Goal: Use online tool/utility: Utilize a website feature to perform a specific function

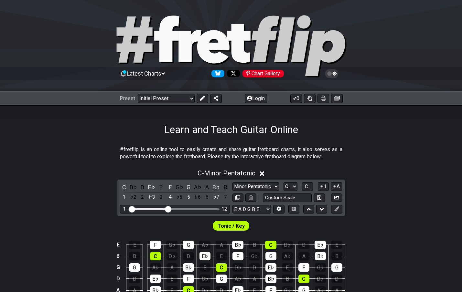
click at [85, 161] on section "#fretflip is an online tool to easily create and share guitar fretboard charts,…" at bounding box center [231, 154] width 462 height 22
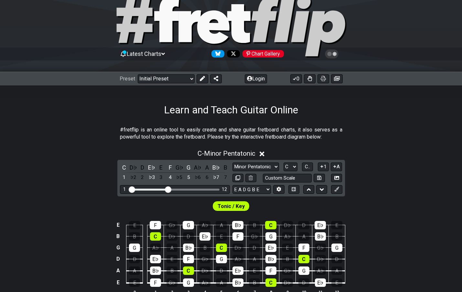
scroll to position [32, 0]
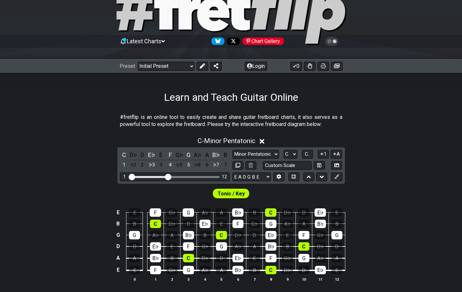
click at [75, 203] on div "E E F G♭ G A♭ A B♭ B C D♭ D E♭ E B B C D♭ D E♭ E F G♭ G A♭ A B♭ B G G A♭ A B♭ B…" at bounding box center [231, 245] width 462 height 91
click at [75, 184] on div "Tonic / Key" at bounding box center [231, 192] width 462 height 16
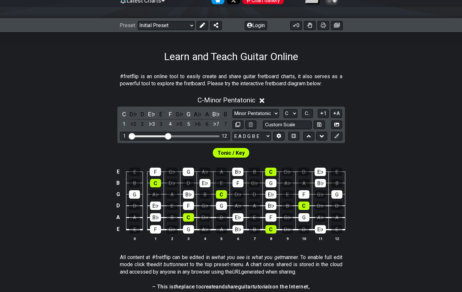
click at [264, 101] on icon at bounding box center [261, 100] width 5 height 7
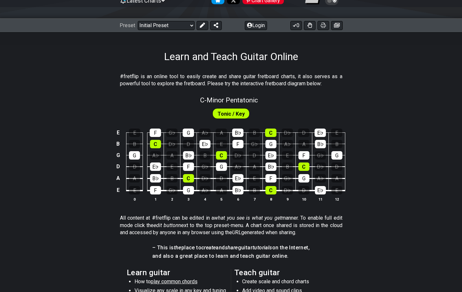
click at [227, 114] on span "Tonic / Key" at bounding box center [230, 113] width 27 height 9
click at [213, 100] on span "C - Minor Pentatonic" at bounding box center [229, 100] width 58 height 8
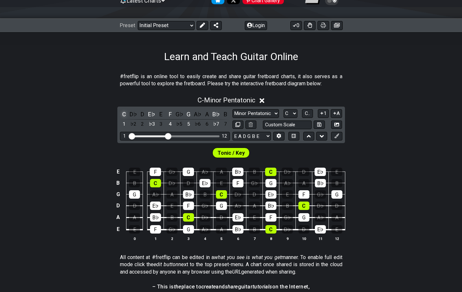
click at [121, 113] on div "C" at bounding box center [124, 114] width 8 height 9
click at [126, 113] on div "C" at bounding box center [124, 114] width 8 height 9
select select "E"
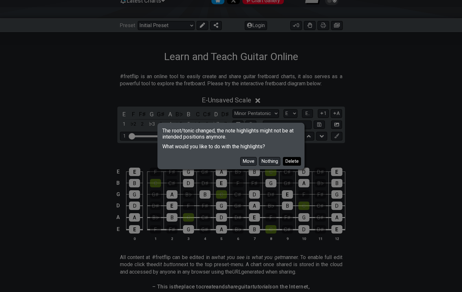
click at [286, 161] on button "Delete" at bounding box center [292, 161] width 18 height 9
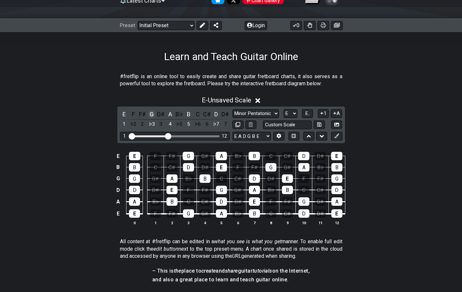
click at [151, 114] on div "G" at bounding box center [151, 114] width 8 height 9
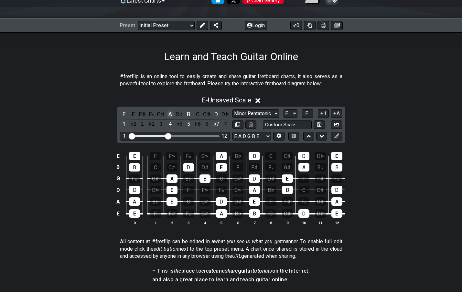
click at [168, 114] on div "A" at bounding box center [170, 114] width 8 height 9
click at [189, 114] on div "B" at bounding box center [188, 114] width 8 height 9
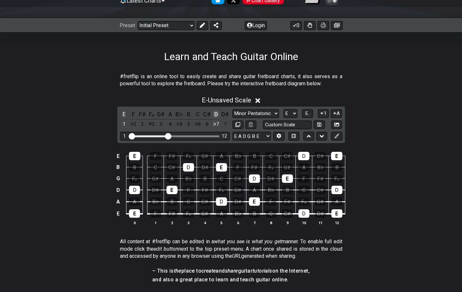
click at [214, 113] on div "D" at bounding box center [216, 114] width 8 height 9
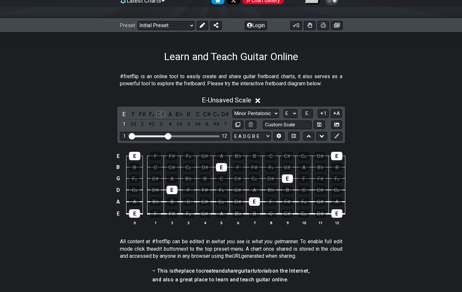
click at [158, 114] on div "G♯" at bounding box center [161, 114] width 8 height 9
click at [188, 115] on div "B" at bounding box center [188, 114] width 8 height 9
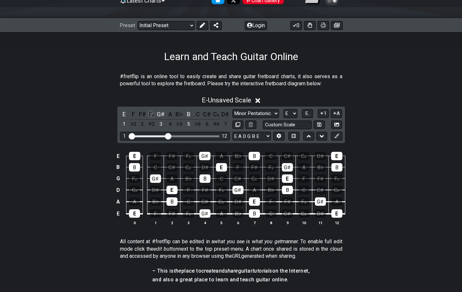
click at [151, 114] on div "F𝄪" at bounding box center [151, 114] width 8 height 9
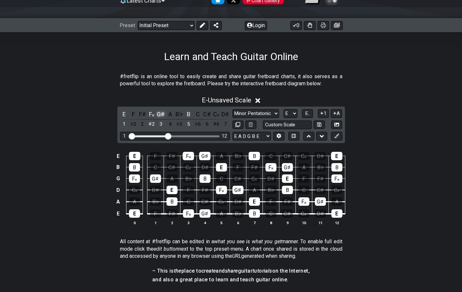
click at [163, 112] on div "G♯" at bounding box center [161, 114] width 8 height 9
click at [224, 112] on div "D♯" at bounding box center [225, 114] width 8 height 9
